Goal: Information Seeking & Learning: Learn about a topic

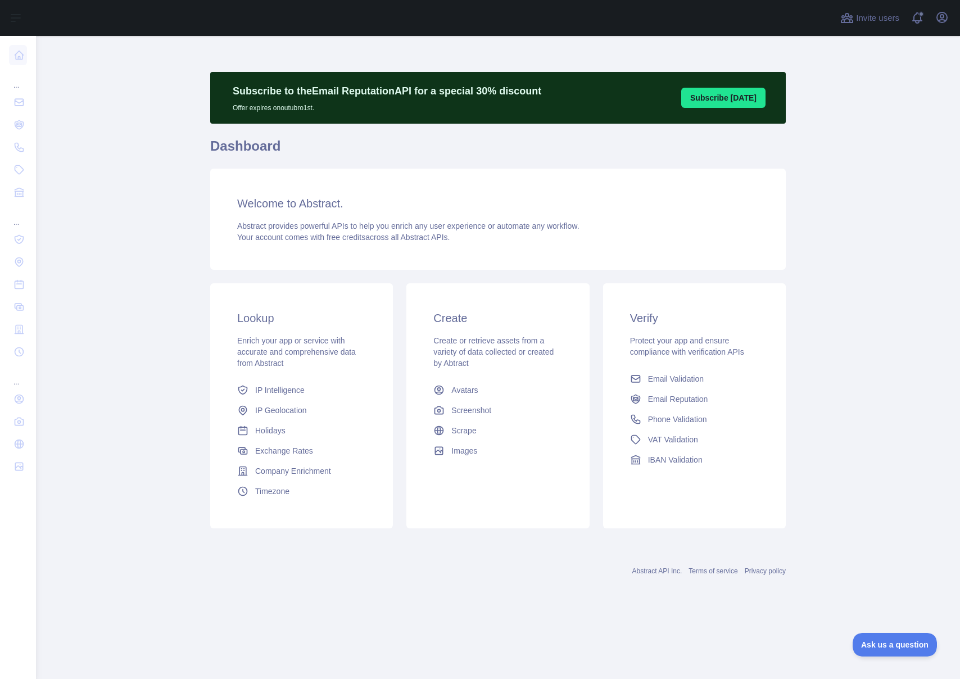
click at [110, 247] on main "Subscribe to the Email Reputation API for a special 30 % discount Offer expires…" at bounding box center [498, 357] width 924 height 643
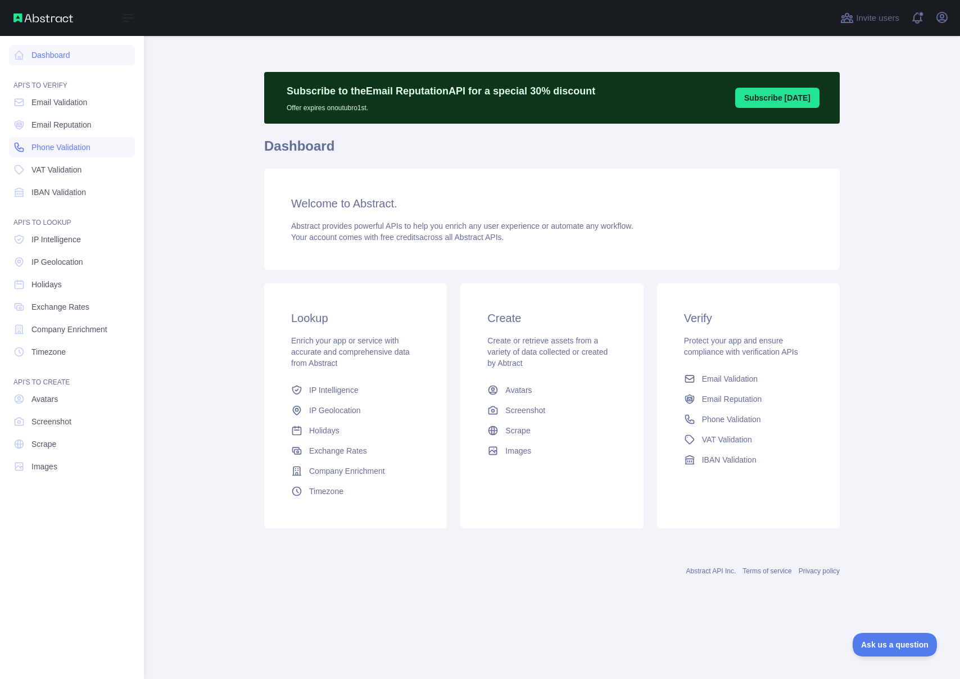
click at [78, 145] on span "Phone Validation" at bounding box center [60, 147] width 59 height 11
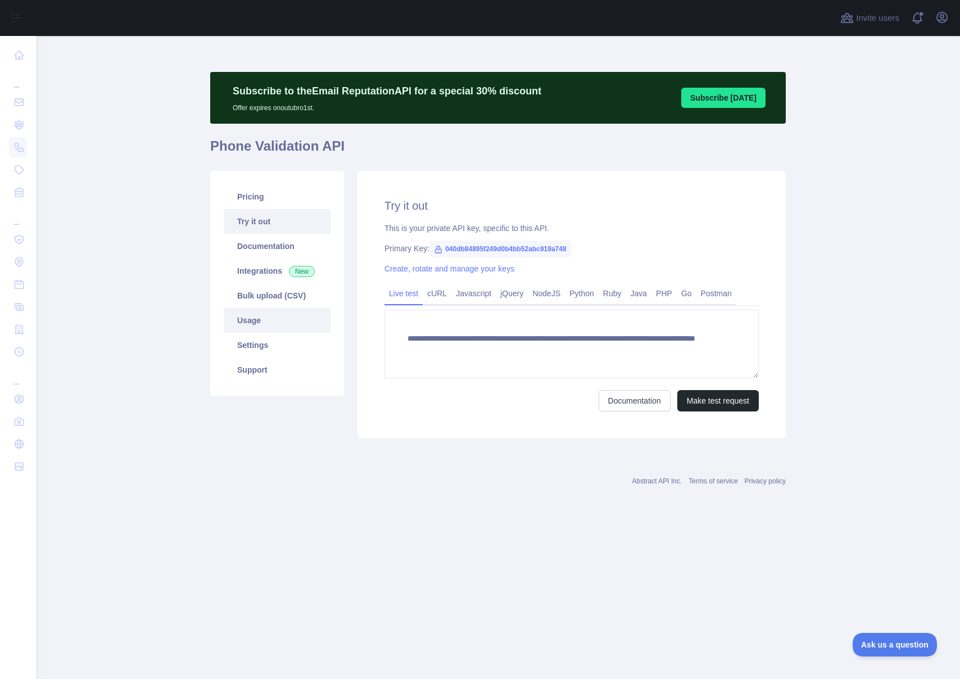
click at [266, 324] on link "Usage" at bounding box center [277, 320] width 107 height 25
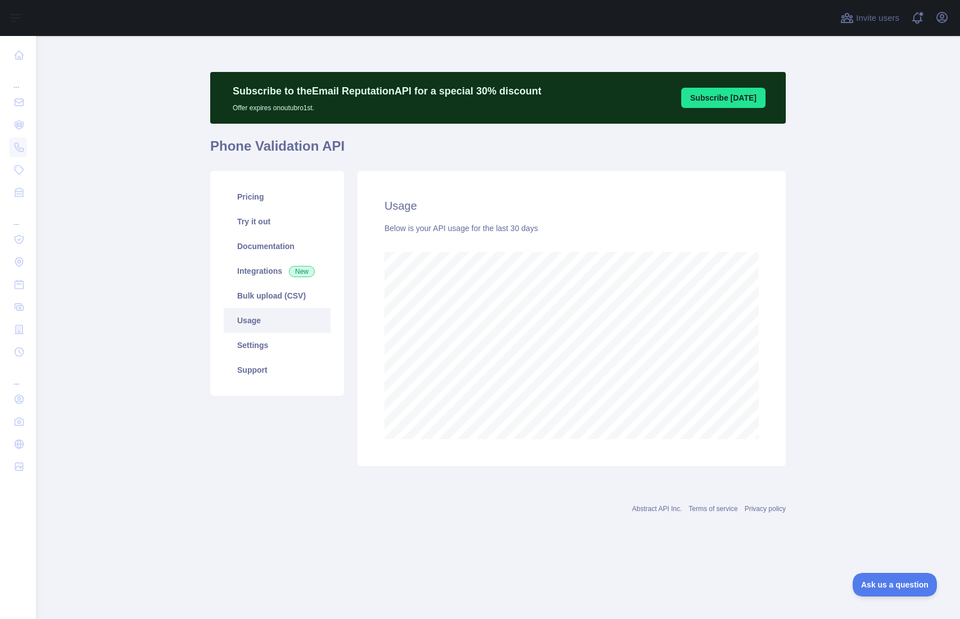
scroll to position [561445, 561104]
